Goal: Task Accomplishment & Management: Manage account settings

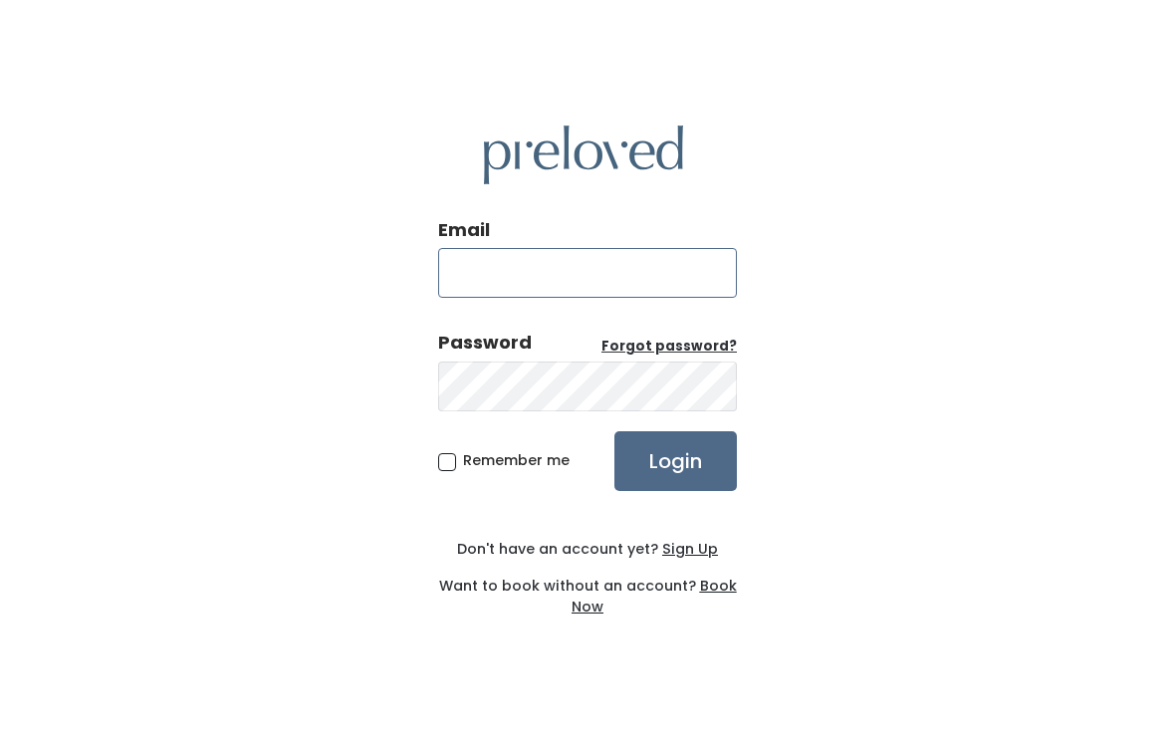
type input "svarrmail@gmail.com"
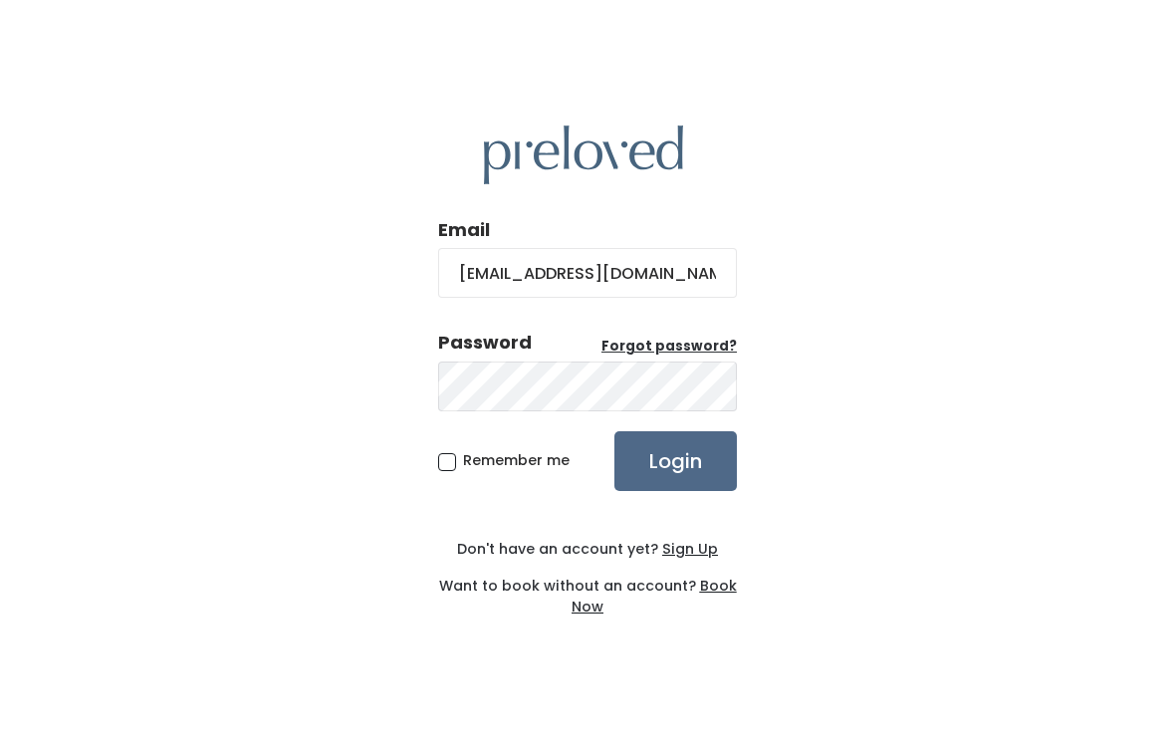
click at [675, 476] on input "Login" at bounding box center [676, 461] width 123 height 60
